Goal: Information Seeking & Learning: Check status

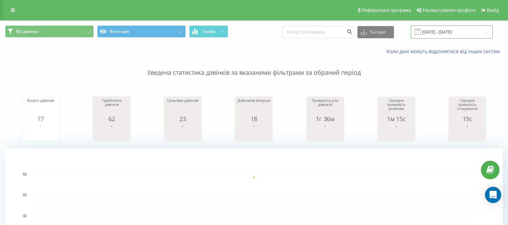
click at [434, 31] on input "[DATE] - [DATE]" at bounding box center [452, 31] width 82 height 13
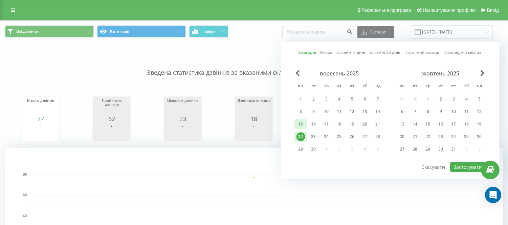
click at [300, 123] on div "15" at bounding box center [300, 124] width 9 height 9
click at [364, 121] on div "20" at bounding box center [365, 124] width 9 height 9
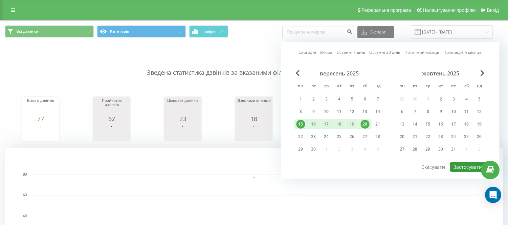
click at [462, 166] on button "Застосувати" at bounding box center [468, 167] width 36 height 10
type input "[DATE] - [DATE]"
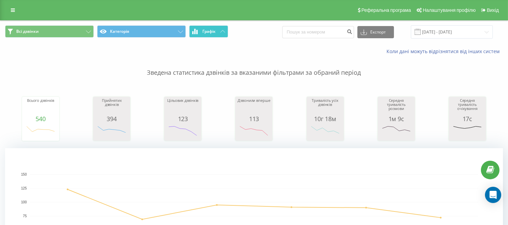
click at [214, 29] on span "Графік" at bounding box center [208, 31] width 13 height 5
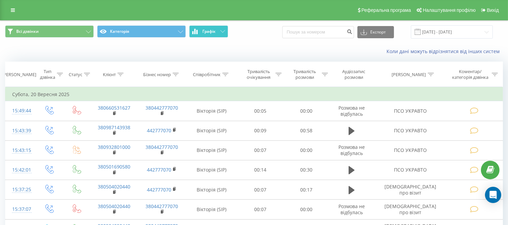
click at [210, 32] on span "Графік" at bounding box center [208, 31] width 13 height 5
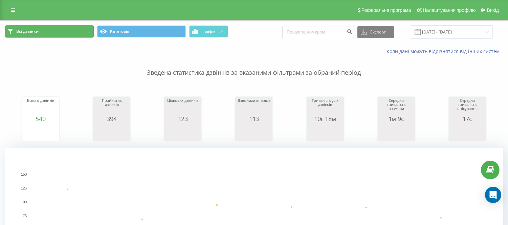
click at [52, 30] on button "Всі дзвінки" at bounding box center [49, 31] width 89 height 12
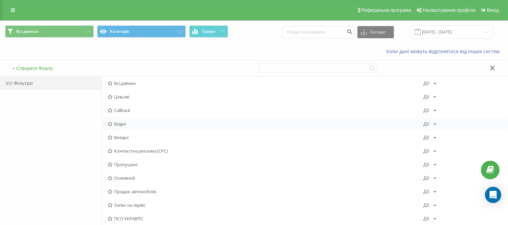
click at [122, 120] on div "Вхідні Дії Редагувати Копіювати Видалити За замовчуванням Поділитися" at bounding box center [304, 124] width 405 height 14
click at [124, 122] on span "Вхідні" at bounding box center [266, 123] width 316 height 5
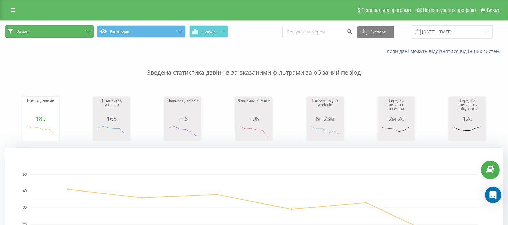
click at [60, 35] on button "Вхідні" at bounding box center [49, 31] width 89 height 12
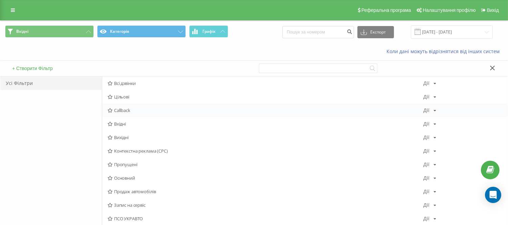
click at [116, 112] on span "Callback" at bounding box center [266, 110] width 316 height 5
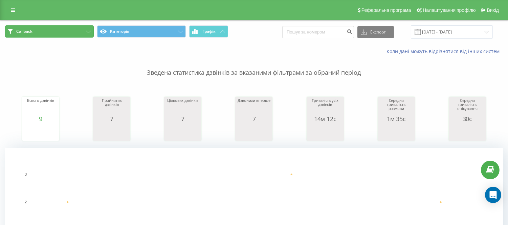
click at [35, 35] on button "Callback" at bounding box center [49, 31] width 89 height 12
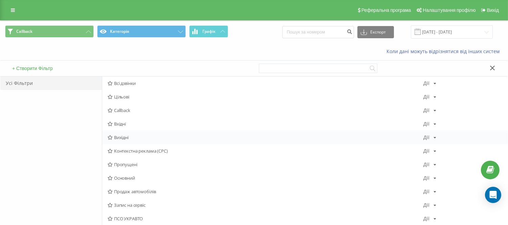
click at [118, 137] on span "Вихідні" at bounding box center [266, 137] width 316 height 5
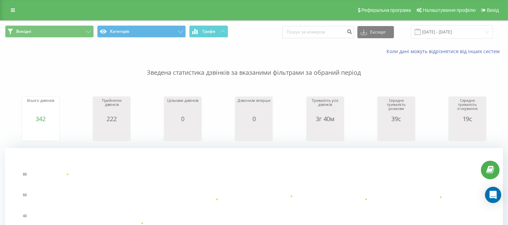
click at [48, 22] on div "[PERSON_NAME] Експорт .csv .xls .xlsx [DATE] - [DATE]" at bounding box center [253, 32] width 507 height 23
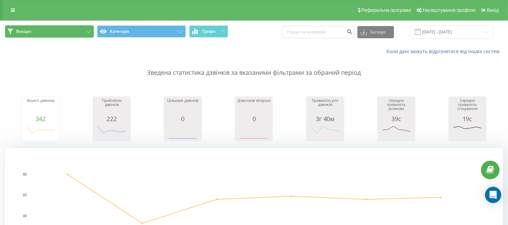
click at [47, 32] on button "Вихідні" at bounding box center [49, 31] width 89 height 12
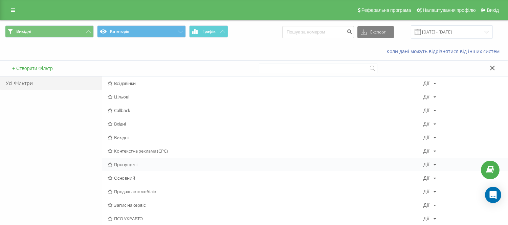
click at [124, 164] on span "Пропущені" at bounding box center [266, 164] width 316 height 5
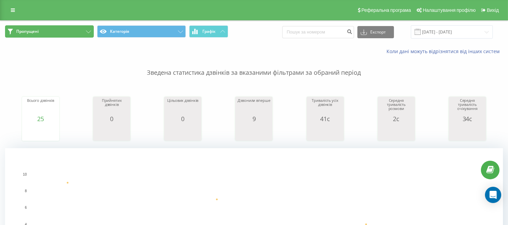
click at [63, 28] on button "Пропущені" at bounding box center [49, 31] width 89 height 12
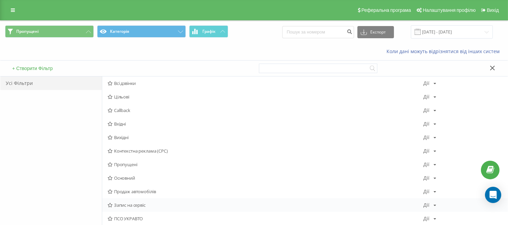
click at [124, 204] on span "Запис на сервіс" at bounding box center [266, 205] width 316 height 5
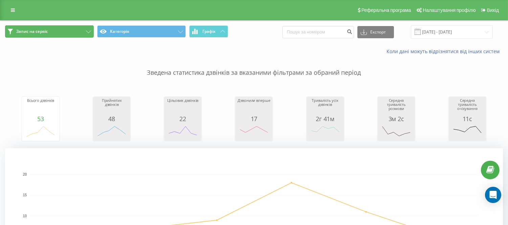
click at [39, 36] on button "Запис на сервіс" at bounding box center [49, 31] width 89 height 12
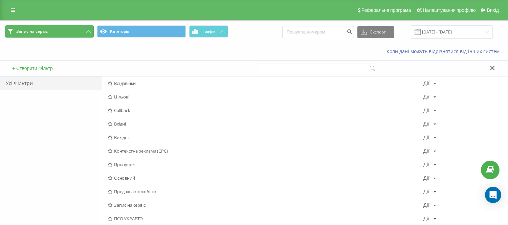
click at [43, 31] on span "Запис на сервіс" at bounding box center [31, 31] width 31 height 5
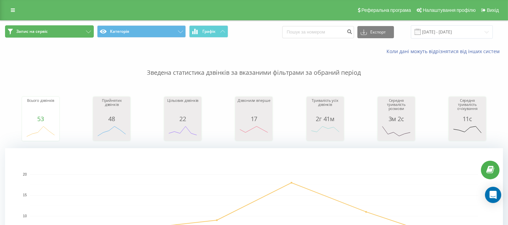
click at [32, 32] on span "Запис на сервіс" at bounding box center [31, 31] width 31 height 5
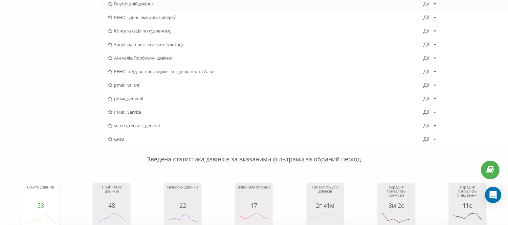
scroll to position [413, 0]
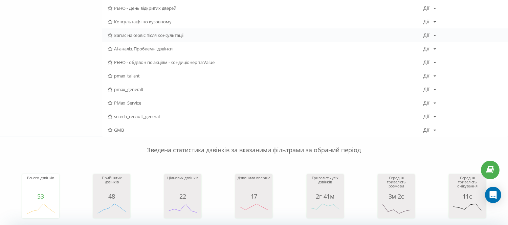
click at [134, 34] on span "Запис на сервіс після консультації" at bounding box center [266, 35] width 316 height 5
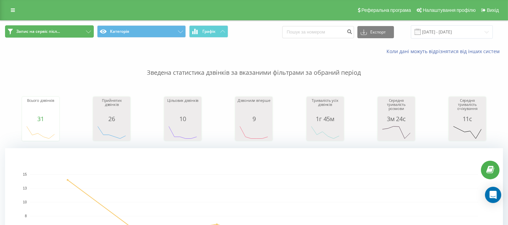
click at [83, 32] on button "Запис на сервіс післ..." at bounding box center [49, 31] width 89 height 12
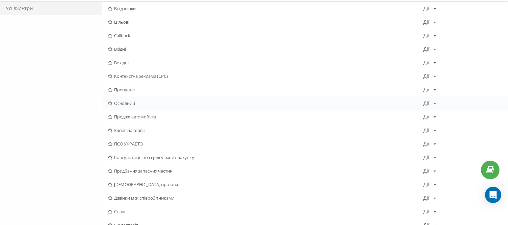
scroll to position [75, 0]
click at [144, 157] on span "Консультація по сервісу-запит рахунку" at bounding box center [266, 157] width 316 height 5
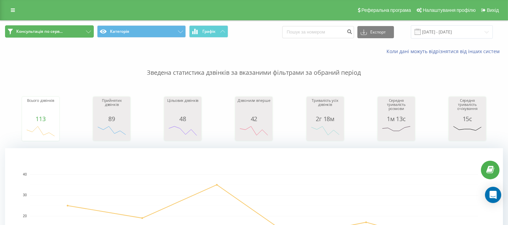
click at [55, 30] on span "Консультація по серв..." at bounding box center [39, 31] width 46 height 5
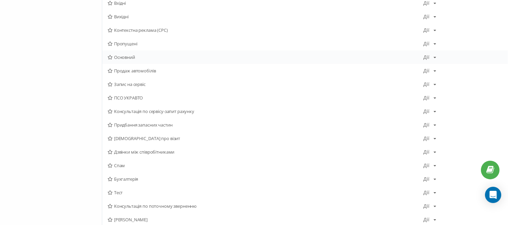
scroll to position [225, 0]
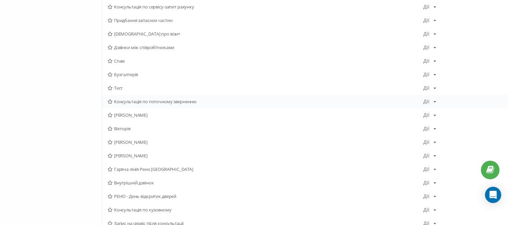
click at [141, 102] on span "Консультація по поточному зверненню" at bounding box center [266, 101] width 316 height 5
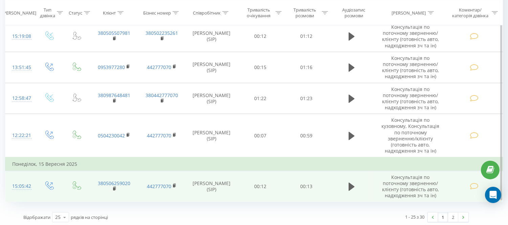
scroll to position [993, 0]
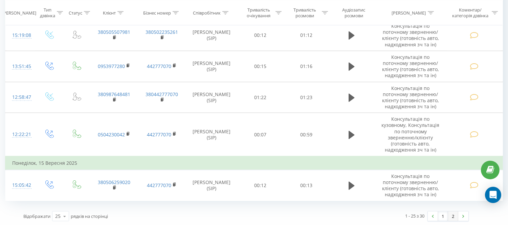
click at [451, 215] on link "2" at bounding box center [453, 215] width 10 height 9
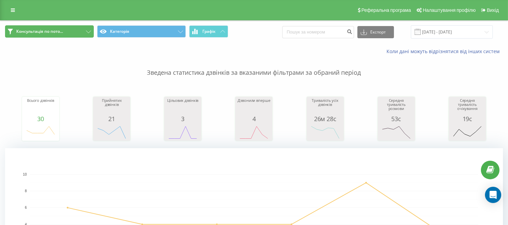
click at [65, 29] on button "Консультація по пото..." at bounding box center [49, 31] width 89 height 12
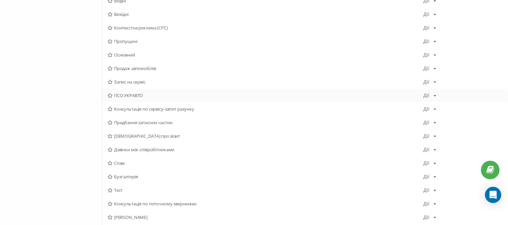
scroll to position [75, 0]
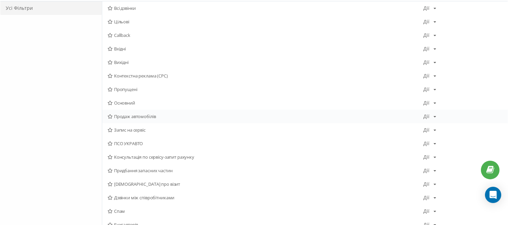
click at [134, 118] on span "Продаж автомобілів" at bounding box center [266, 116] width 316 height 5
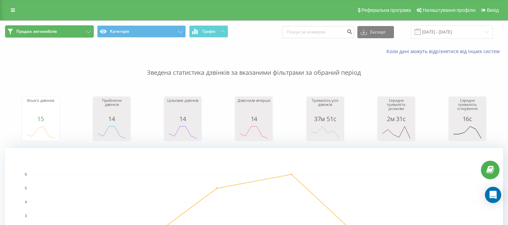
click at [37, 27] on button "Продаж автомобілів" at bounding box center [49, 31] width 89 height 12
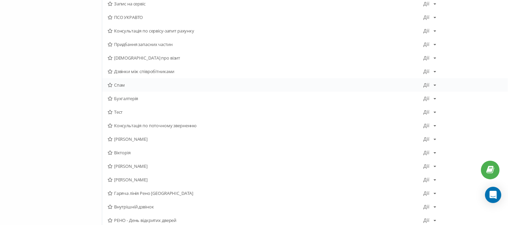
scroll to position [188, 0]
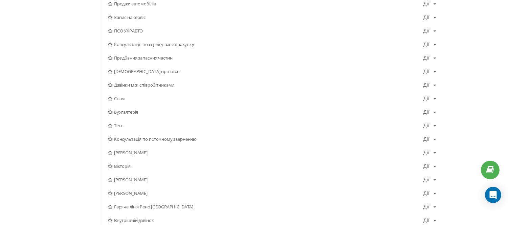
click at [125, 29] on span "ПСО УКРАВТО" at bounding box center [266, 30] width 316 height 5
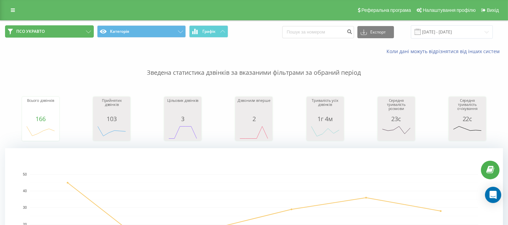
click at [40, 35] on button "ПСО УКРАВТО" at bounding box center [49, 31] width 89 height 12
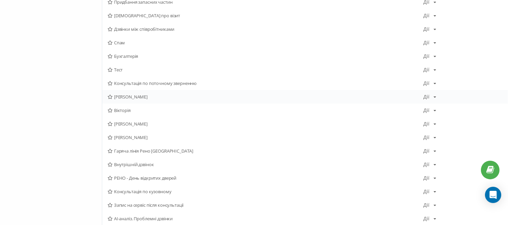
scroll to position [225, 0]
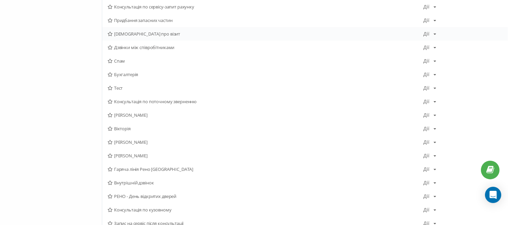
click at [137, 34] on span "[DEMOGRAPHIC_DATA] про візит" at bounding box center [266, 33] width 316 height 5
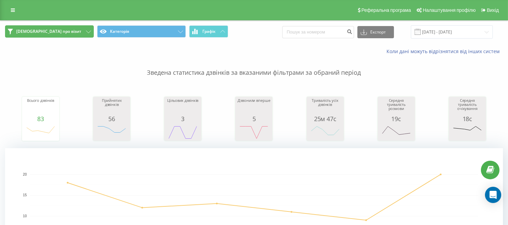
click at [37, 35] on button "[DEMOGRAPHIC_DATA] про візит" at bounding box center [49, 31] width 89 height 12
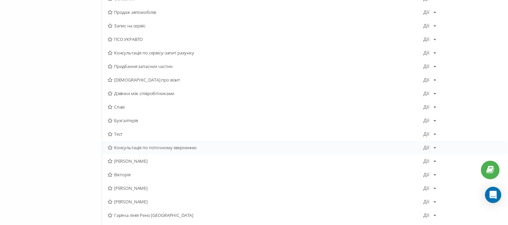
scroll to position [188, 0]
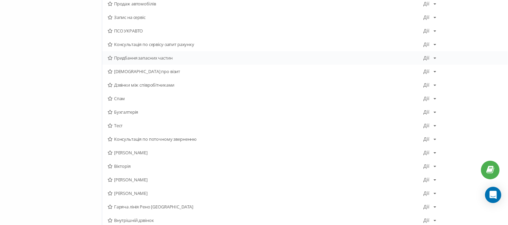
click at [131, 56] on span "Придбання запасних частин" at bounding box center [266, 57] width 316 height 5
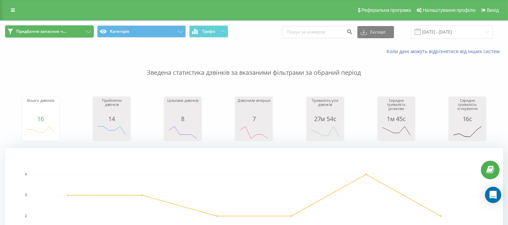
click at [17, 32] on span "Придбання запасних ч..." at bounding box center [41, 31] width 50 height 5
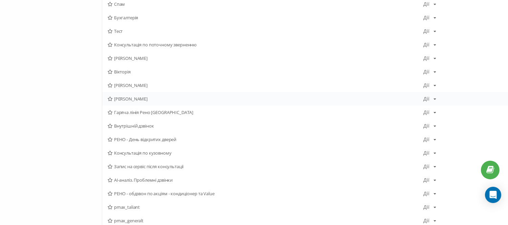
scroll to position [300, 0]
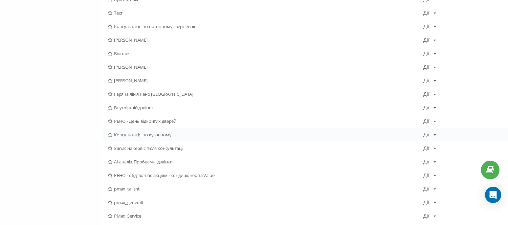
click at [141, 136] on span "Консультація по кузовному" at bounding box center [266, 134] width 316 height 5
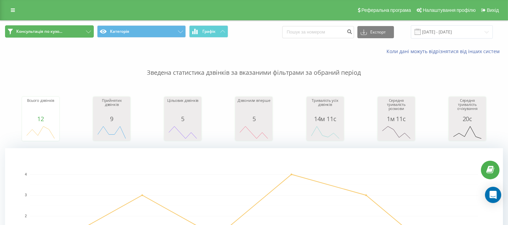
click at [63, 36] on button "Консультація по кузо..." at bounding box center [49, 31] width 89 height 12
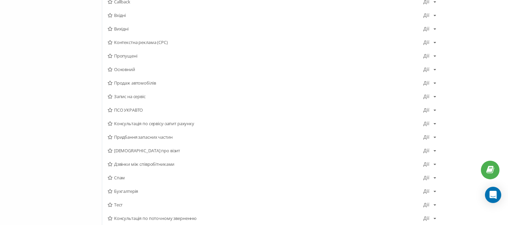
scroll to position [113, 0]
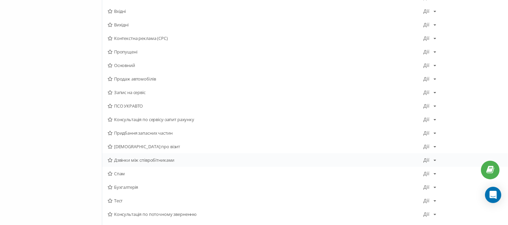
click at [118, 161] on span "Дзвінки між співробітниками" at bounding box center [266, 160] width 316 height 5
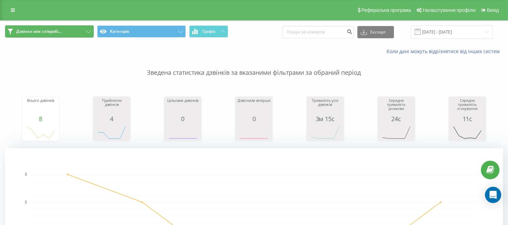
click at [57, 30] on span "Дзвінки між співробі..." at bounding box center [38, 31] width 45 height 5
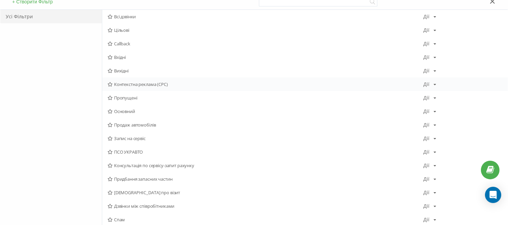
scroll to position [113, 0]
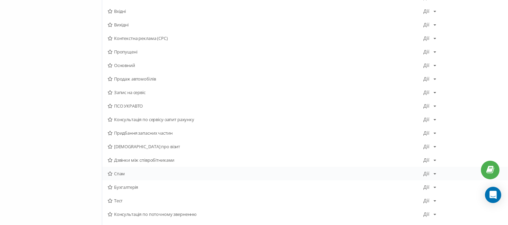
click at [116, 174] on span "Спам" at bounding box center [266, 173] width 316 height 5
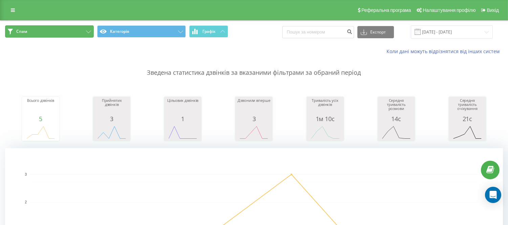
click at [30, 33] on button "Спам" at bounding box center [49, 31] width 89 height 12
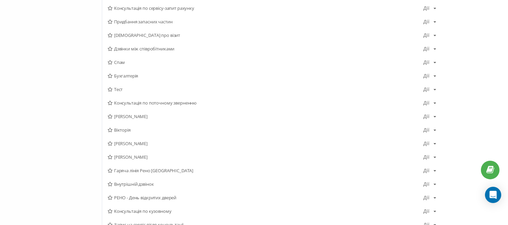
scroll to position [225, 0]
click at [123, 87] on span "Тест" at bounding box center [266, 88] width 316 height 5
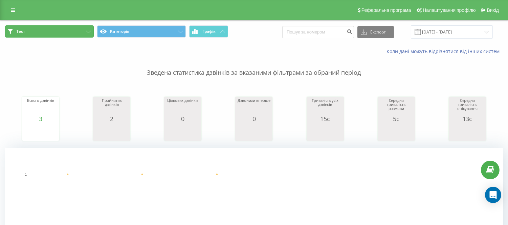
click at [44, 36] on button "Тест" at bounding box center [49, 31] width 89 height 12
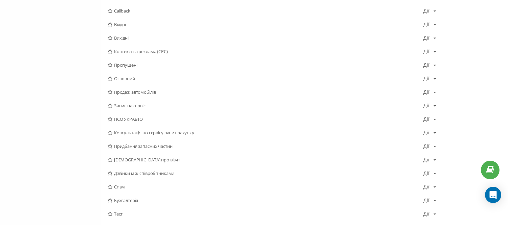
scroll to position [113, 0]
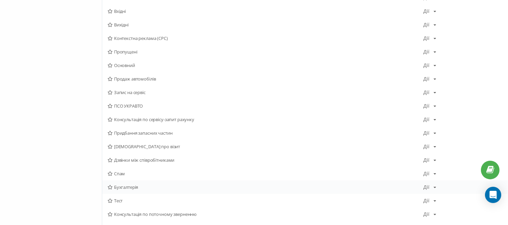
click at [127, 185] on span "Бухгалтерія" at bounding box center [266, 187] width 316 height 5
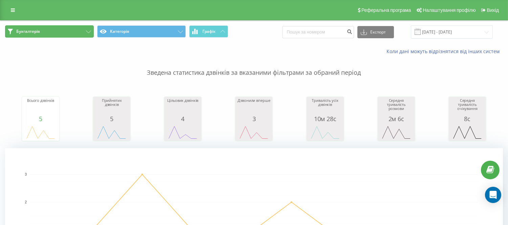
click at [60, 29] on button "Бухгалтерія" at bounding box center [49, 31] width 89 height 12
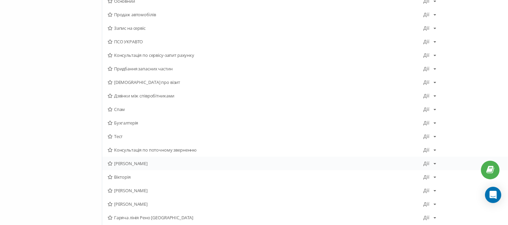
scroll to position [188, 0]
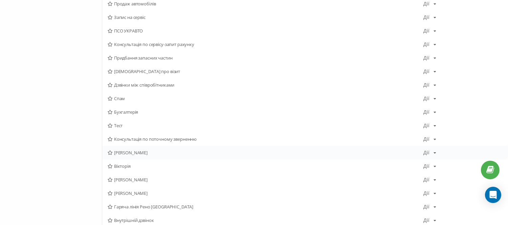
click at [130, 153] on span "[PERSON_NAME]" at bounding box center [266, 152] width 316 height 5
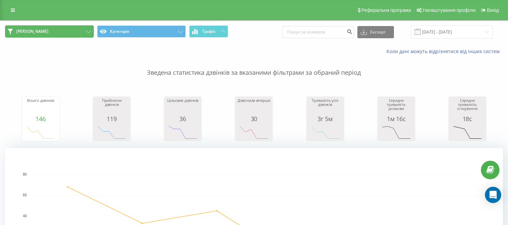
click at [49, 32] on button "[PERSON_NAME]" at bounding box center [49, 31] width 89 height 12
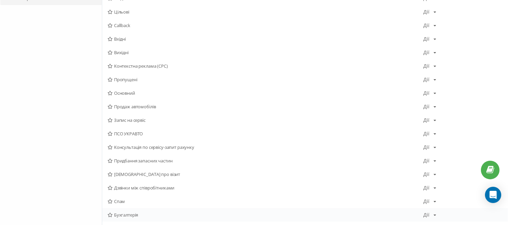
scroll to position [150, 0]
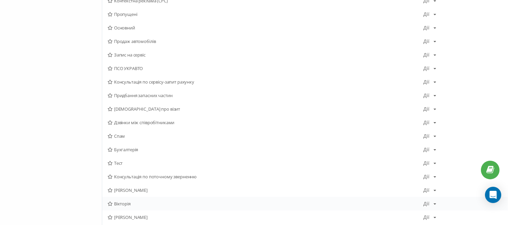
click at [122, 203] on span "Вікторія" at bounding box center [266, 203] width 316 height 5
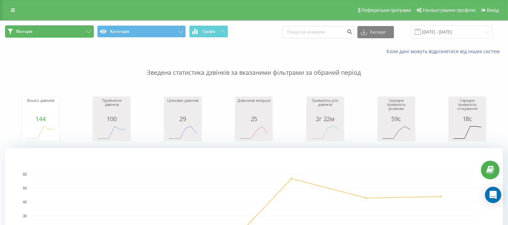
click at [62, 35] on button "Вікторія" at bounding box center [49, 31] width 89 height 12
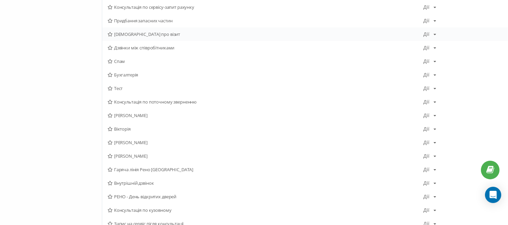
scroll to position [225, 0]
click at [124, 141] on span "[PERSON_NAME]" at bounding box center [266, 142] width 316 height 5
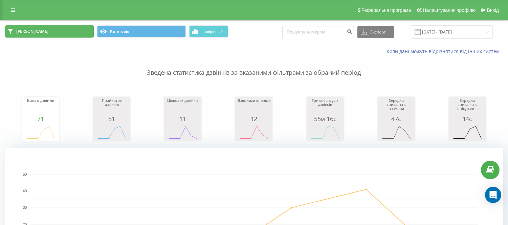
click at [60, 30] on button "[PERSON_NAME]" at bounding box center [49, 31] width 89 height 12
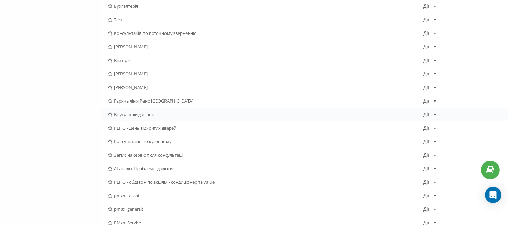
scroll to position [300, 0]
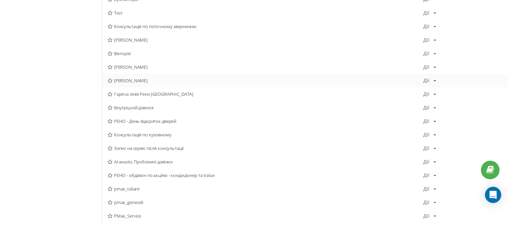
click at [126, 80] on span "[PERSON_NAME]" at bounding box center [266, 80] width 316 height 5
